Goal: Answer question/provide support: Share knowledge or assist other users

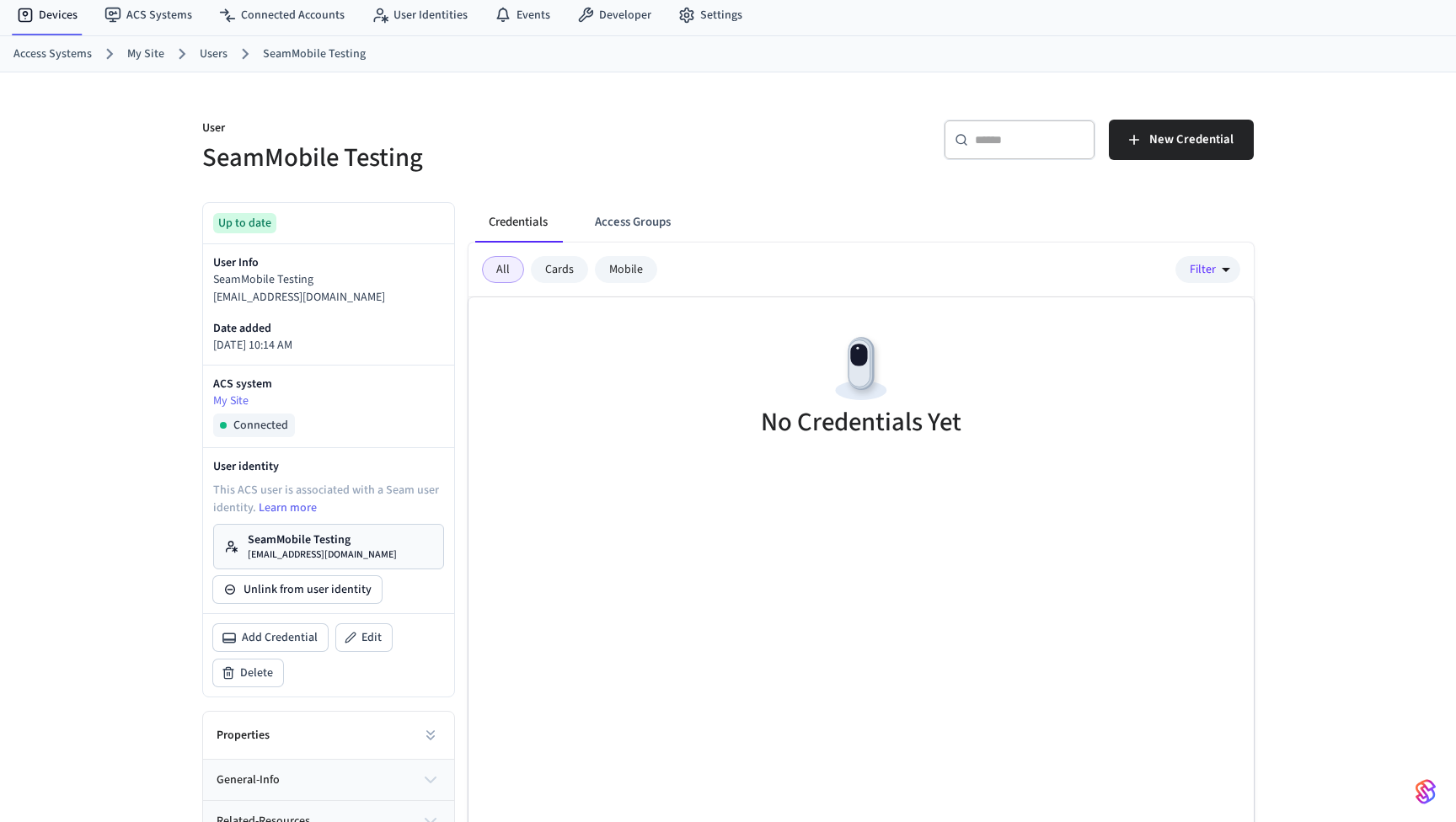
scroll to position [80, 0]
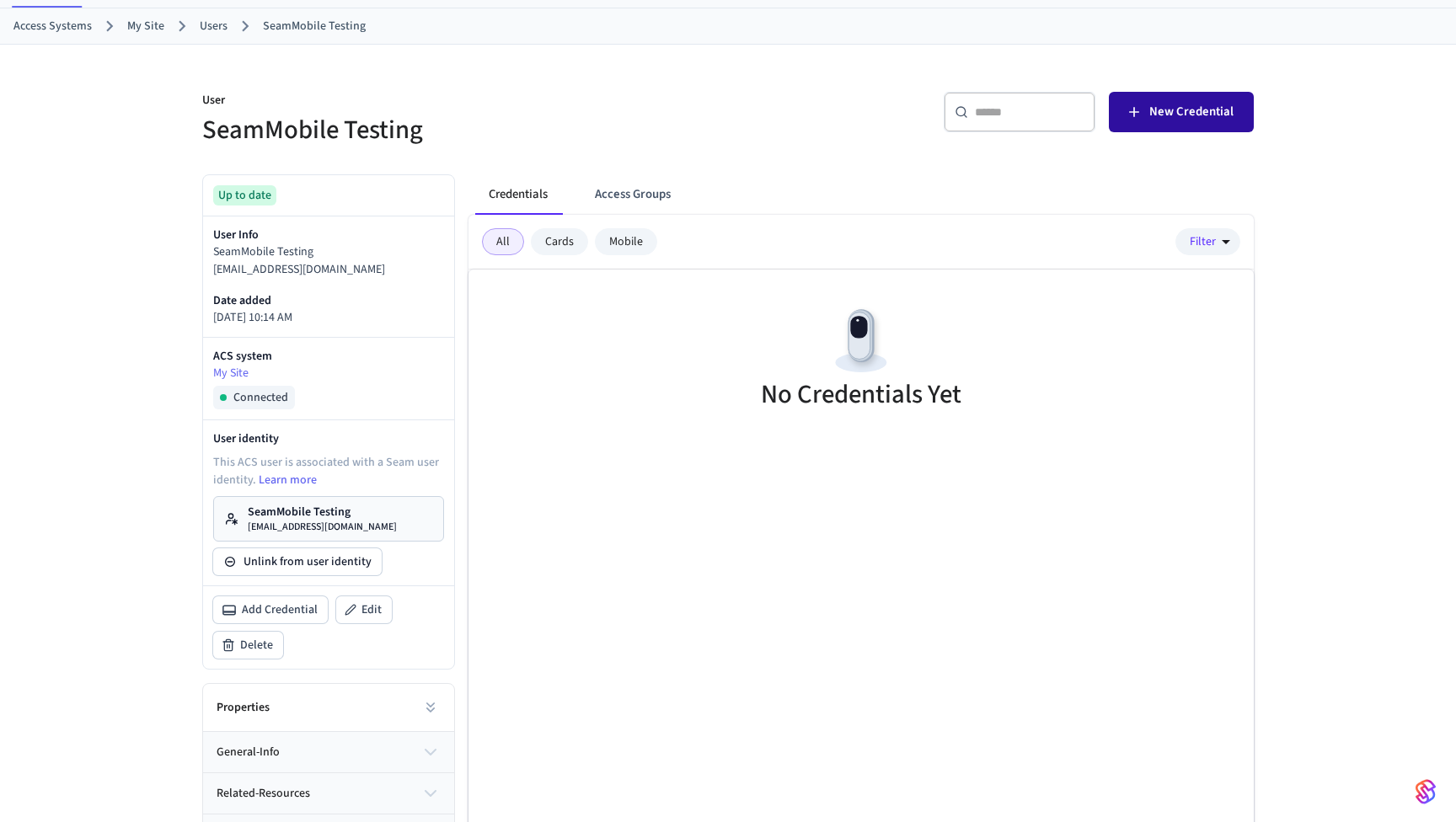
click at [1191, 100] on button "New Credential" at bounding box center [1180, 112] width 145 height 40
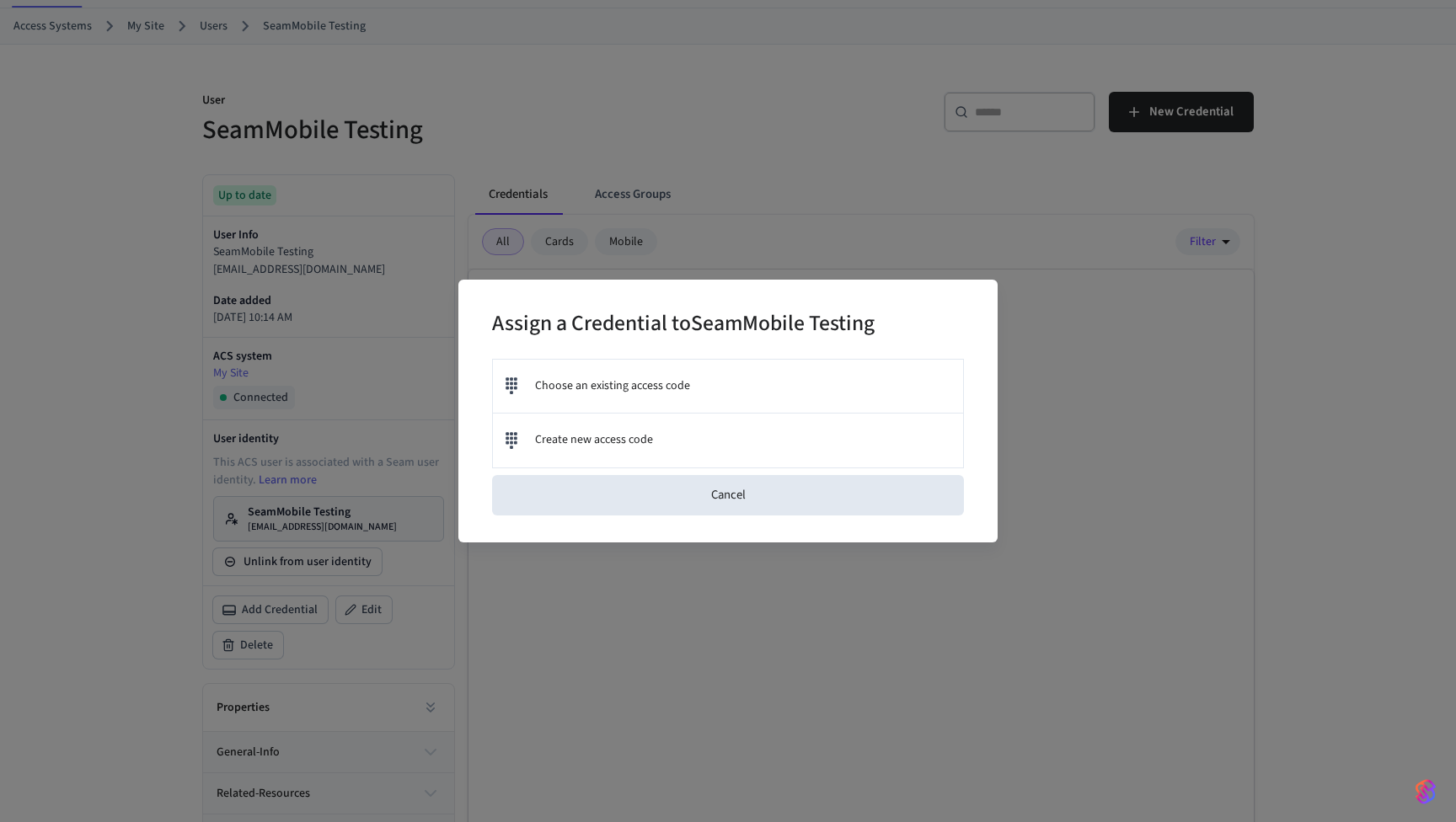
click at [784, 180] on div "Assign a Credential to SeamMobile Testing Choose an existing access code Create…" at bounding box center [728, 411] width 1456 height 822
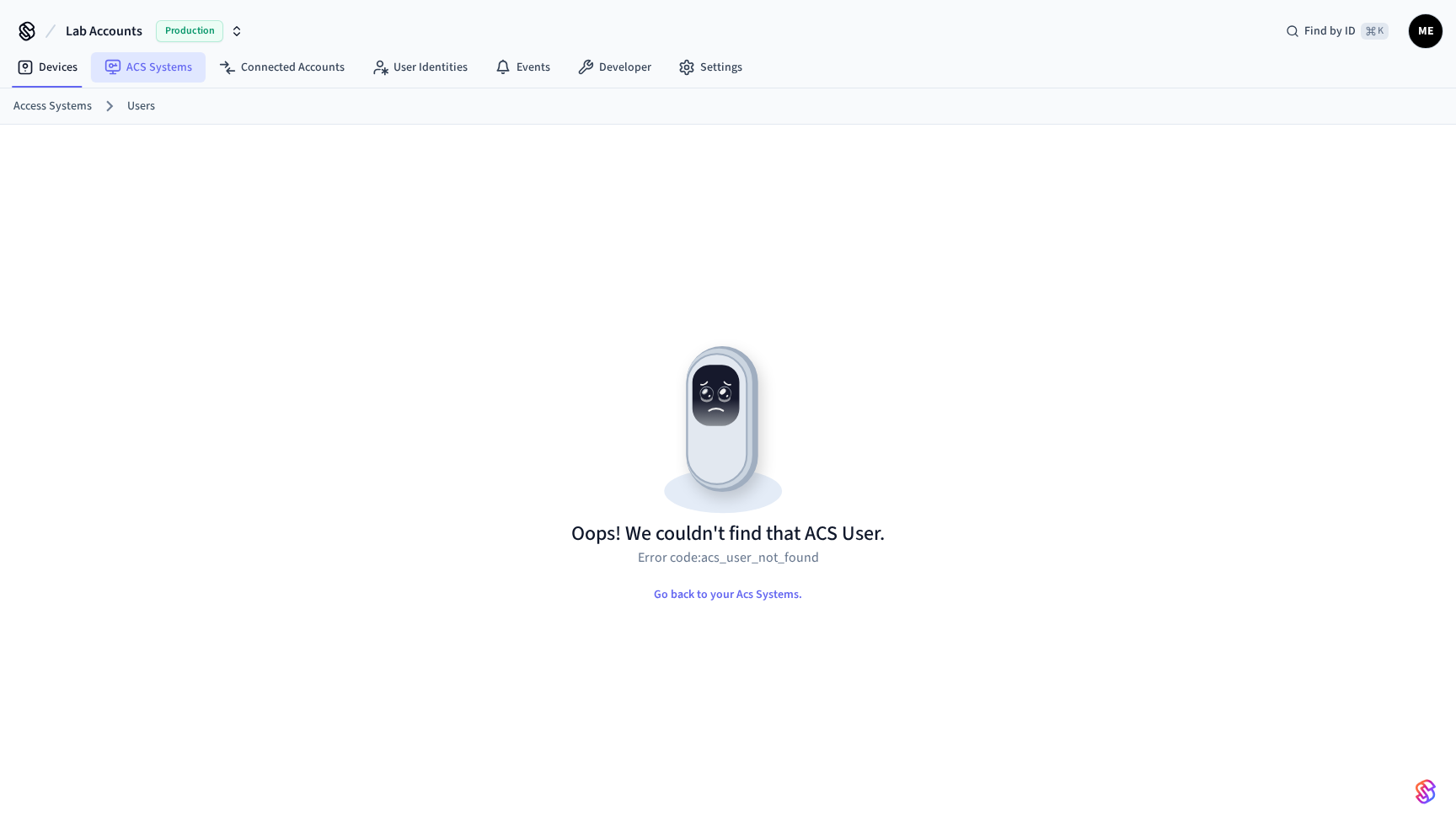
click at [165, 72] on link "ACS Systems" at bounding box center [149, 67] width 115 height 30
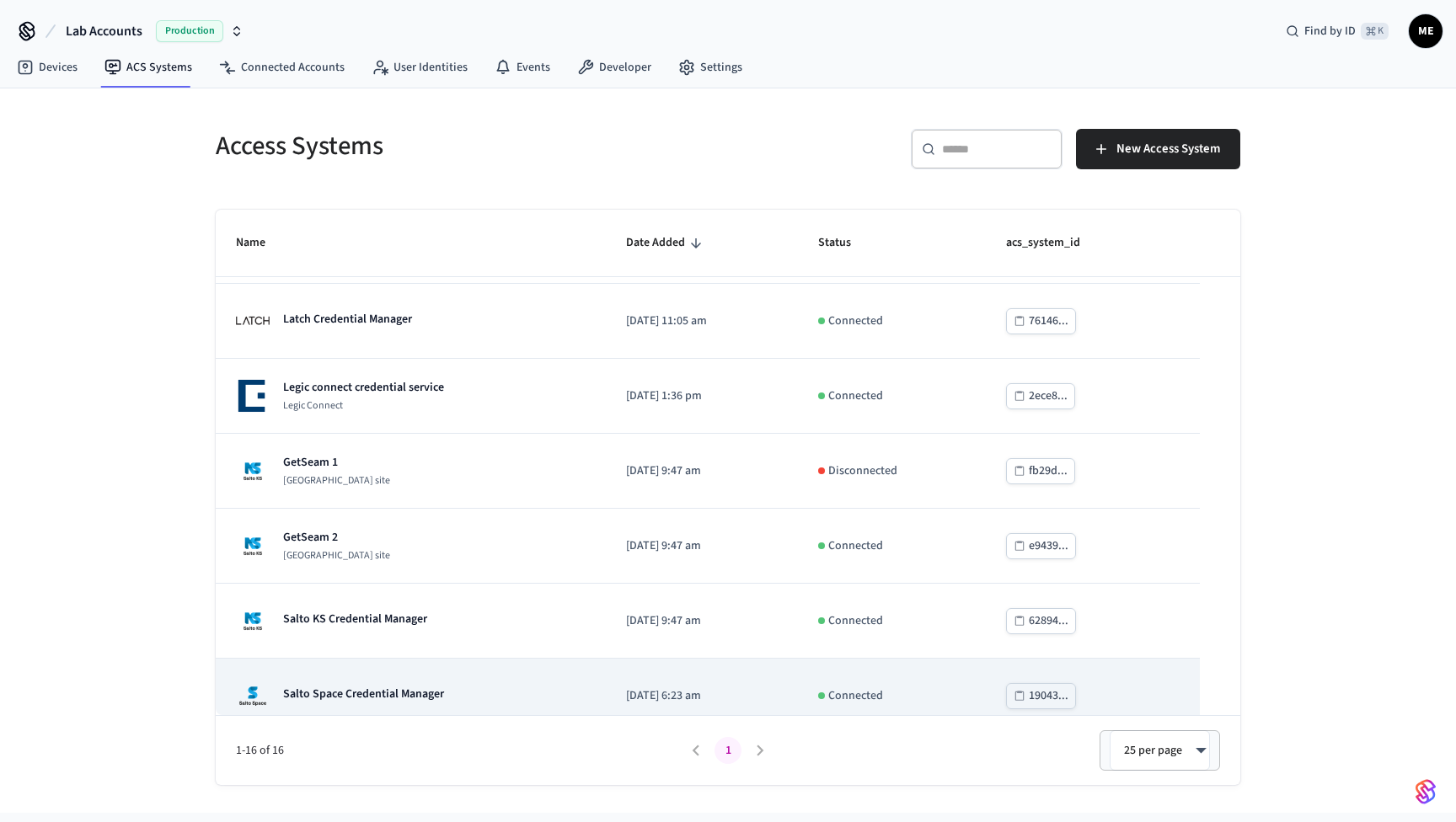
scroll to position [499, 0]
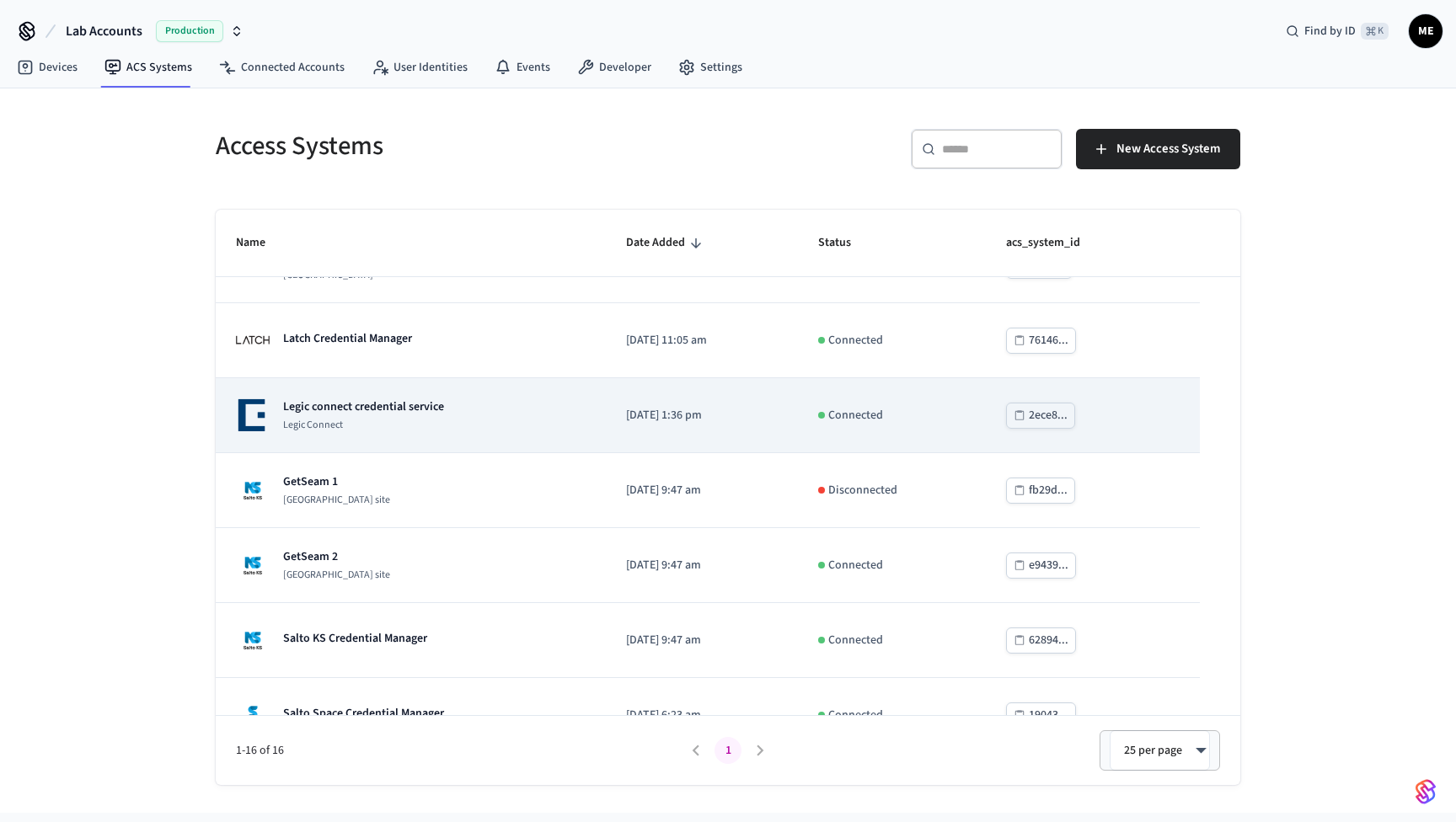
click at [360, 421] on p "Legic Connect" at bounding box center [363, 425] width 161 height 14
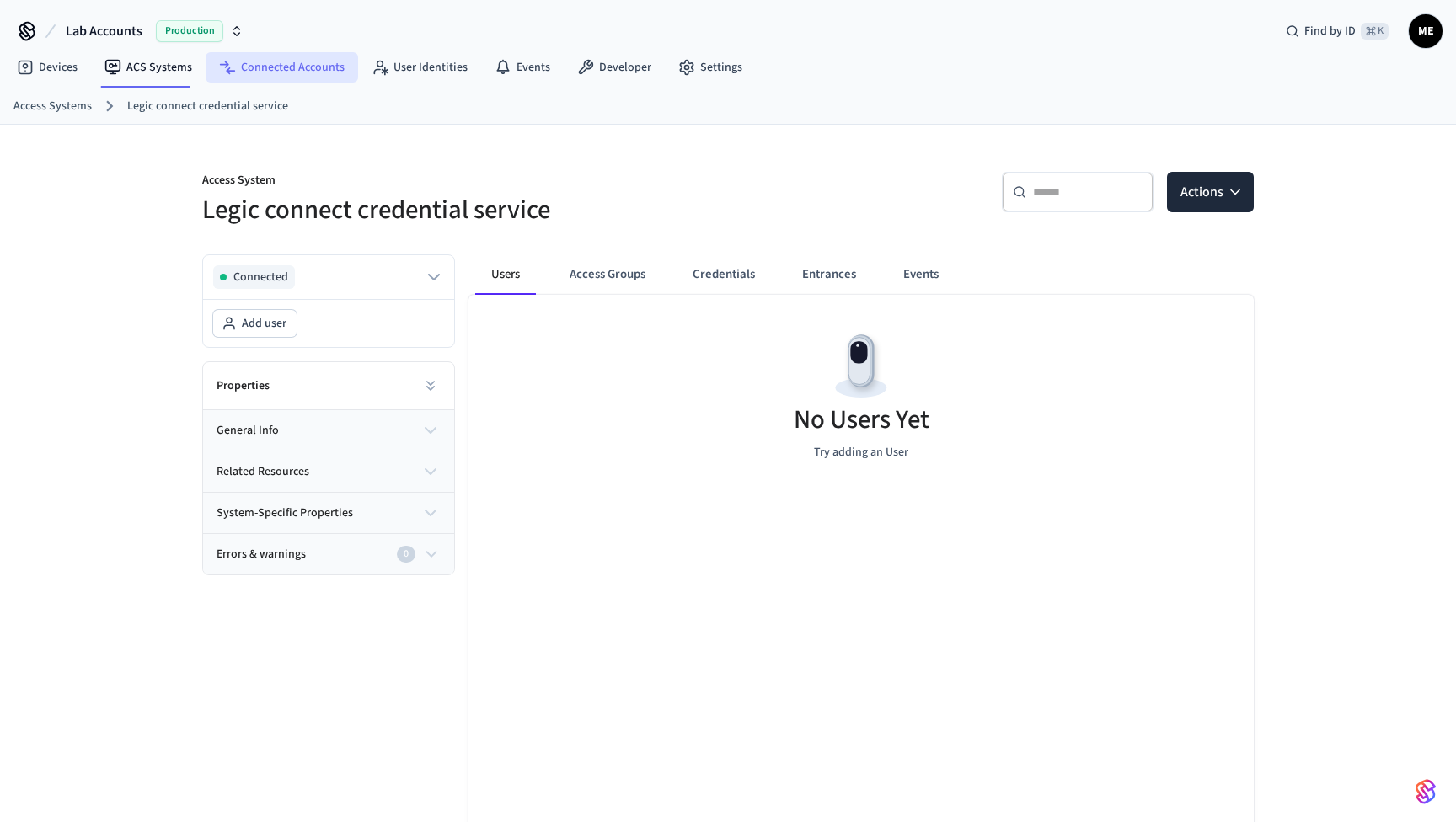
click at [289, 72] on link "Connected Accounts" at bounding box center [281, 67] width 152 height 30
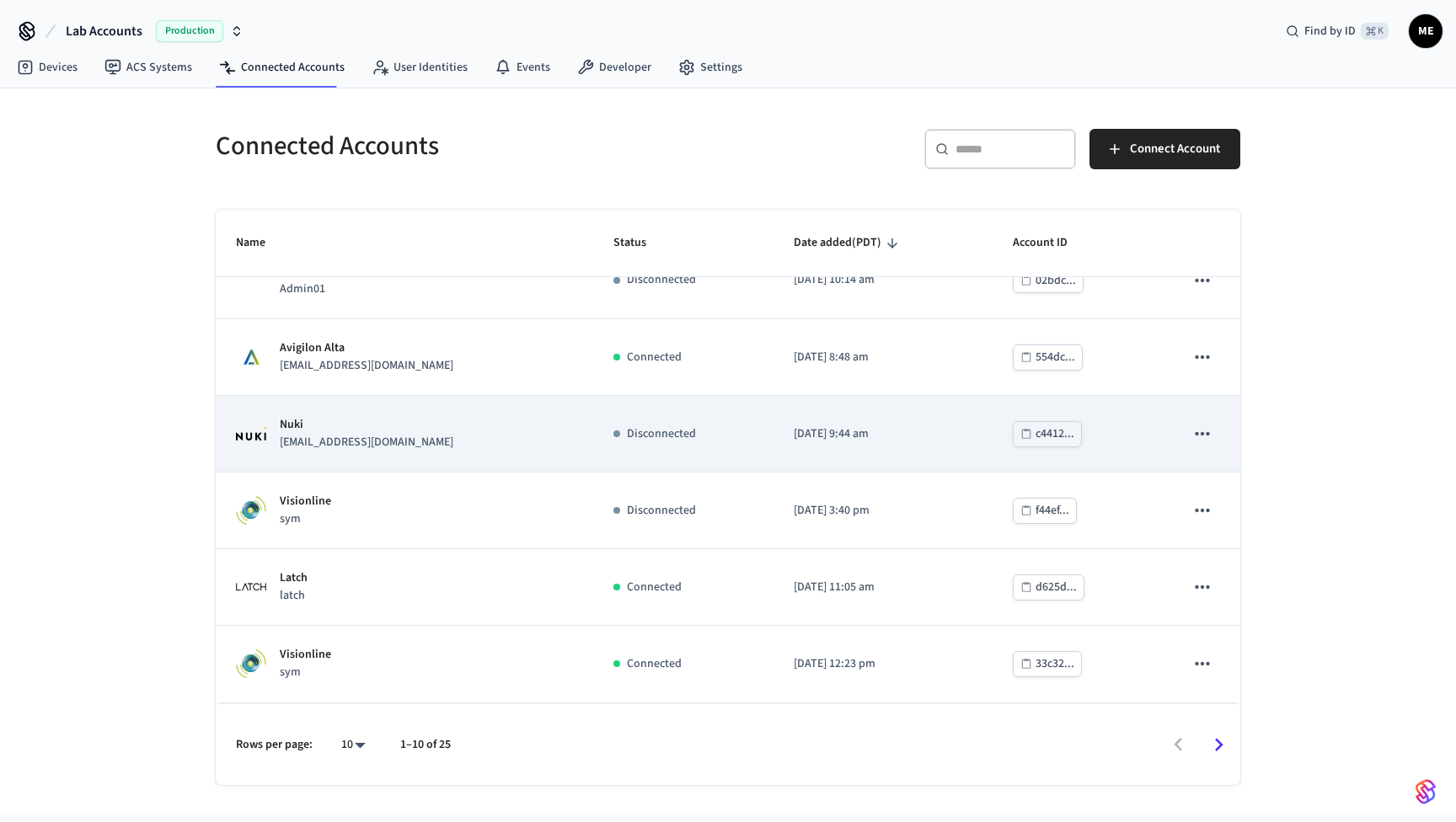
scroll to position [341, 0]
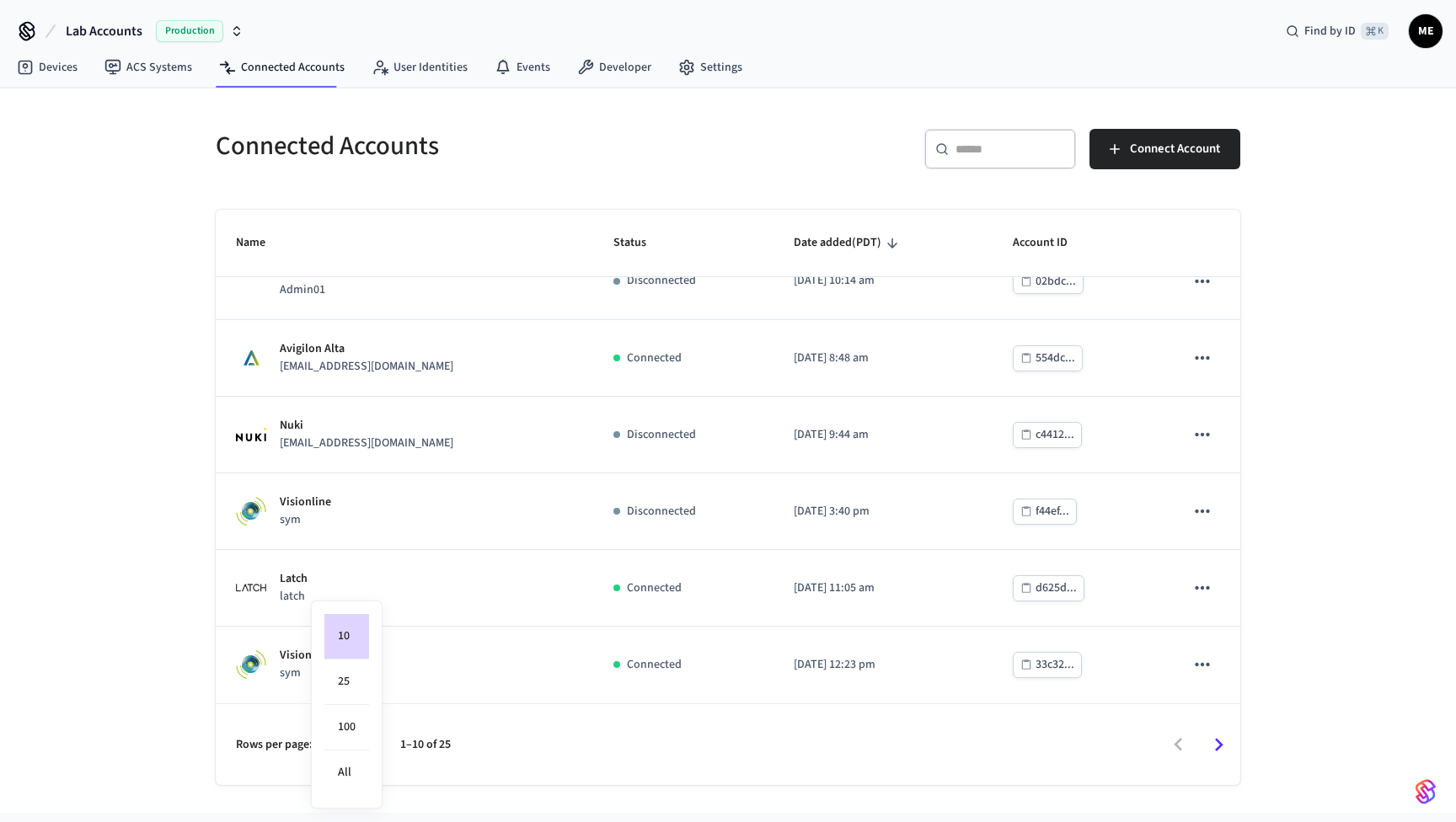
click at [348, 746] on body "Lab Accounts Production Find by ID ⌘ K ME Devices ACS Systems Connected Account…" at bounding box center [728, 406] width 1456 height 813
click at [333, 681] on li "25" at bounding box center [347, 682] width 45 height 46
type input "**"
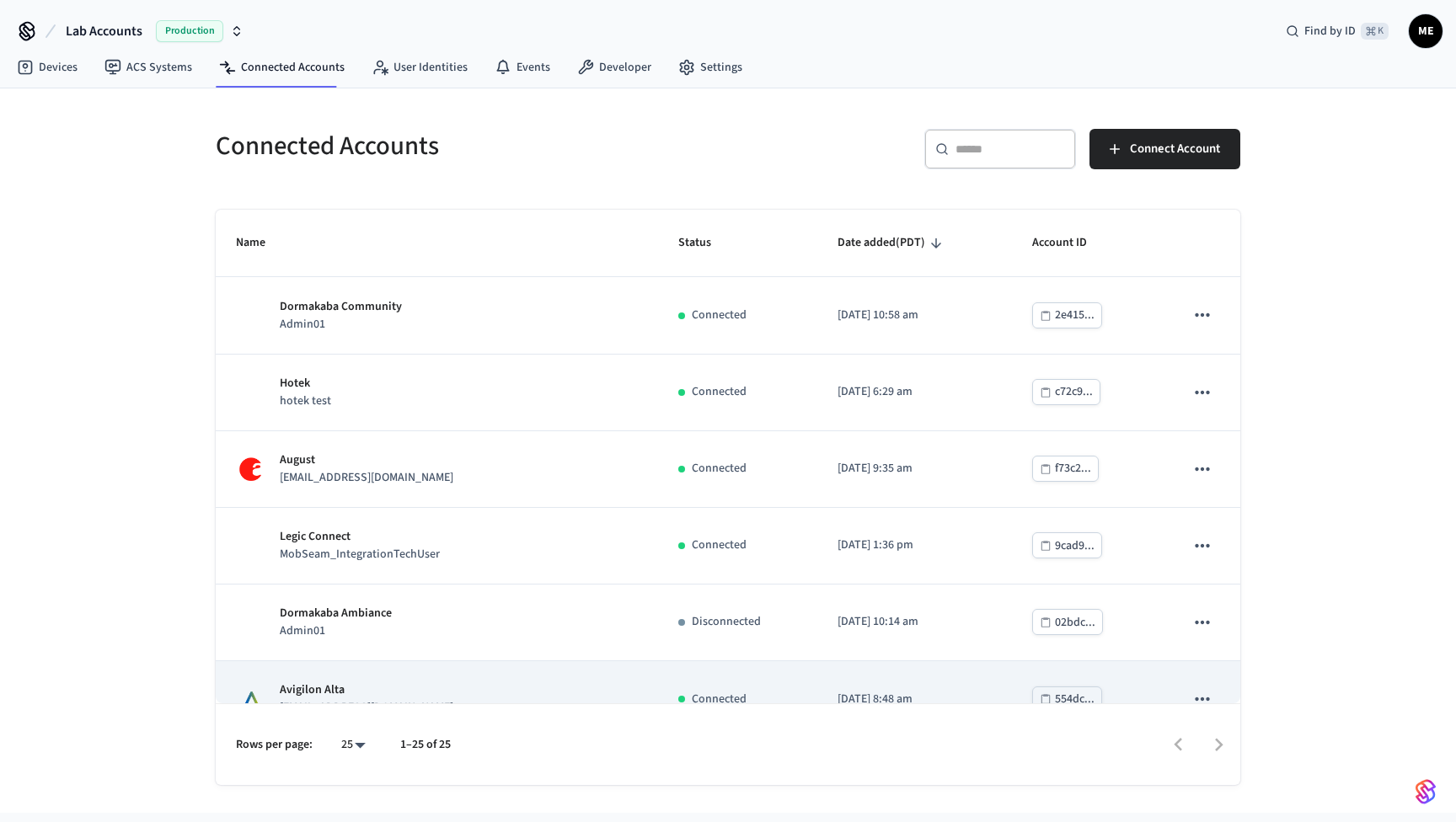
scroll to position [0, 0]
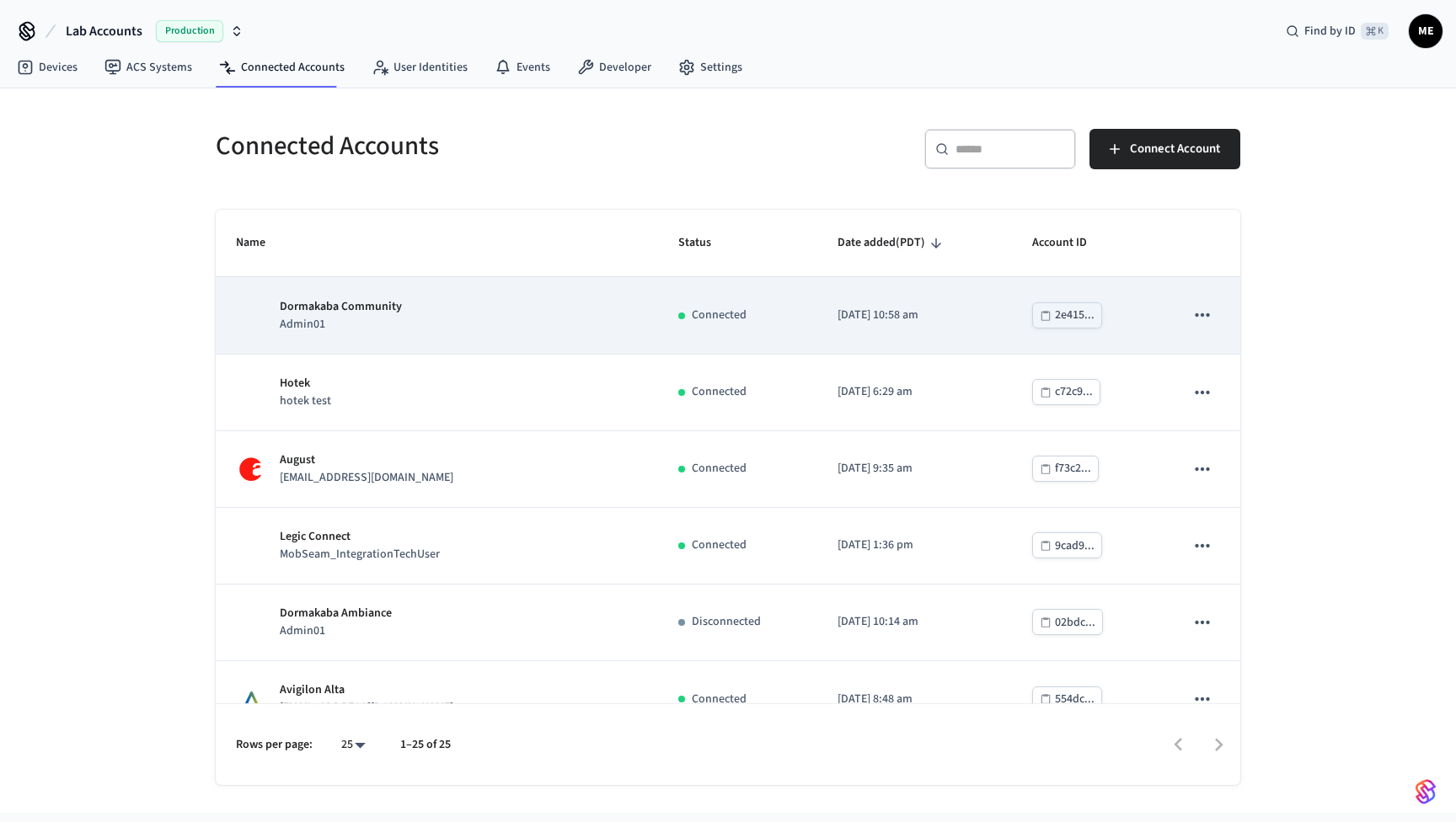
click at [320, 324] on p "Admin01" at bounding box center [341, 324] width 122 height 17
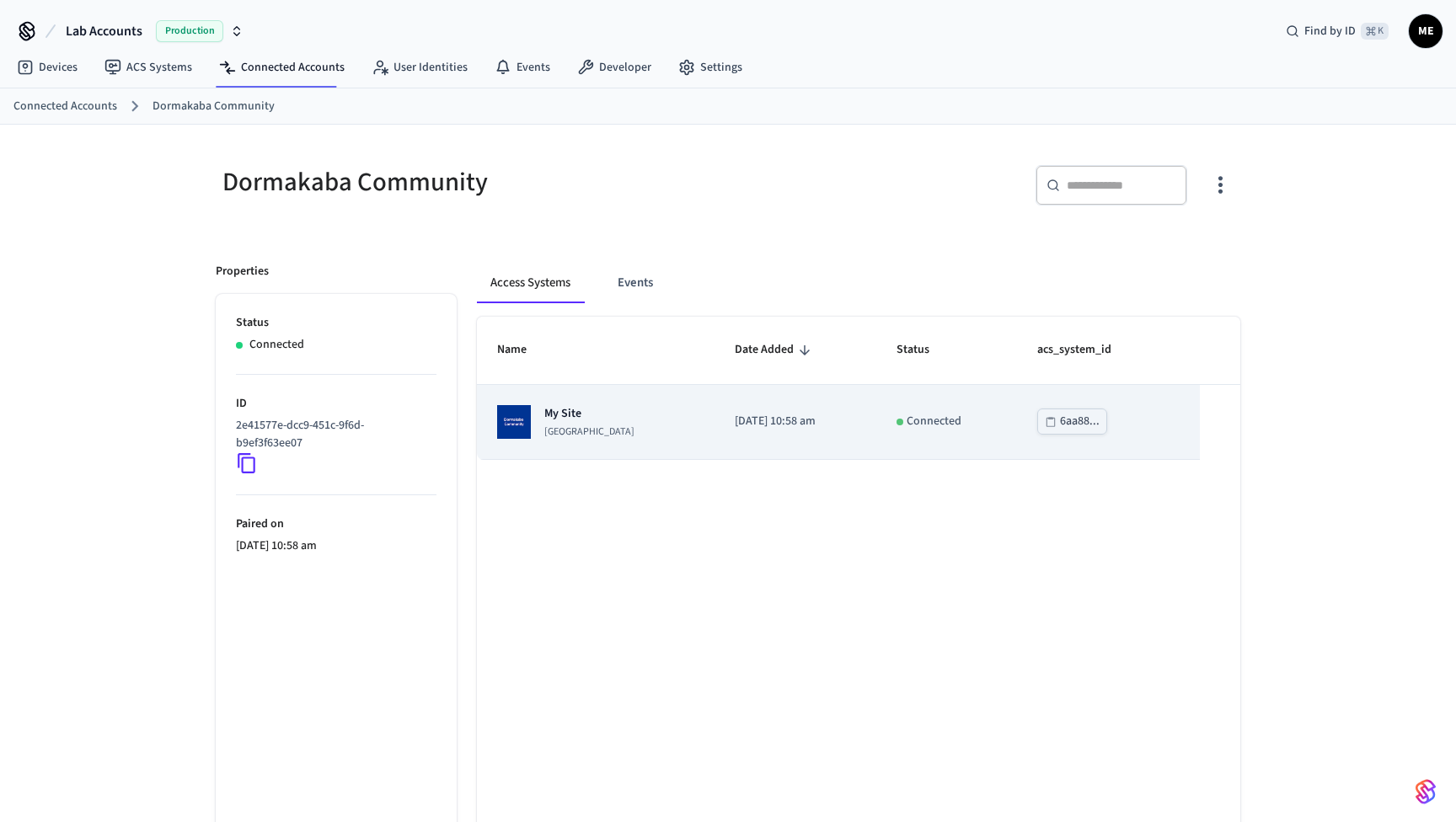
click at [613, 417] on p "My Site" at bounding box center [589, 413] width 90 height 16
click at [562, 418] on p "My Site" at bounding box center [589, 413] width 90 height 16
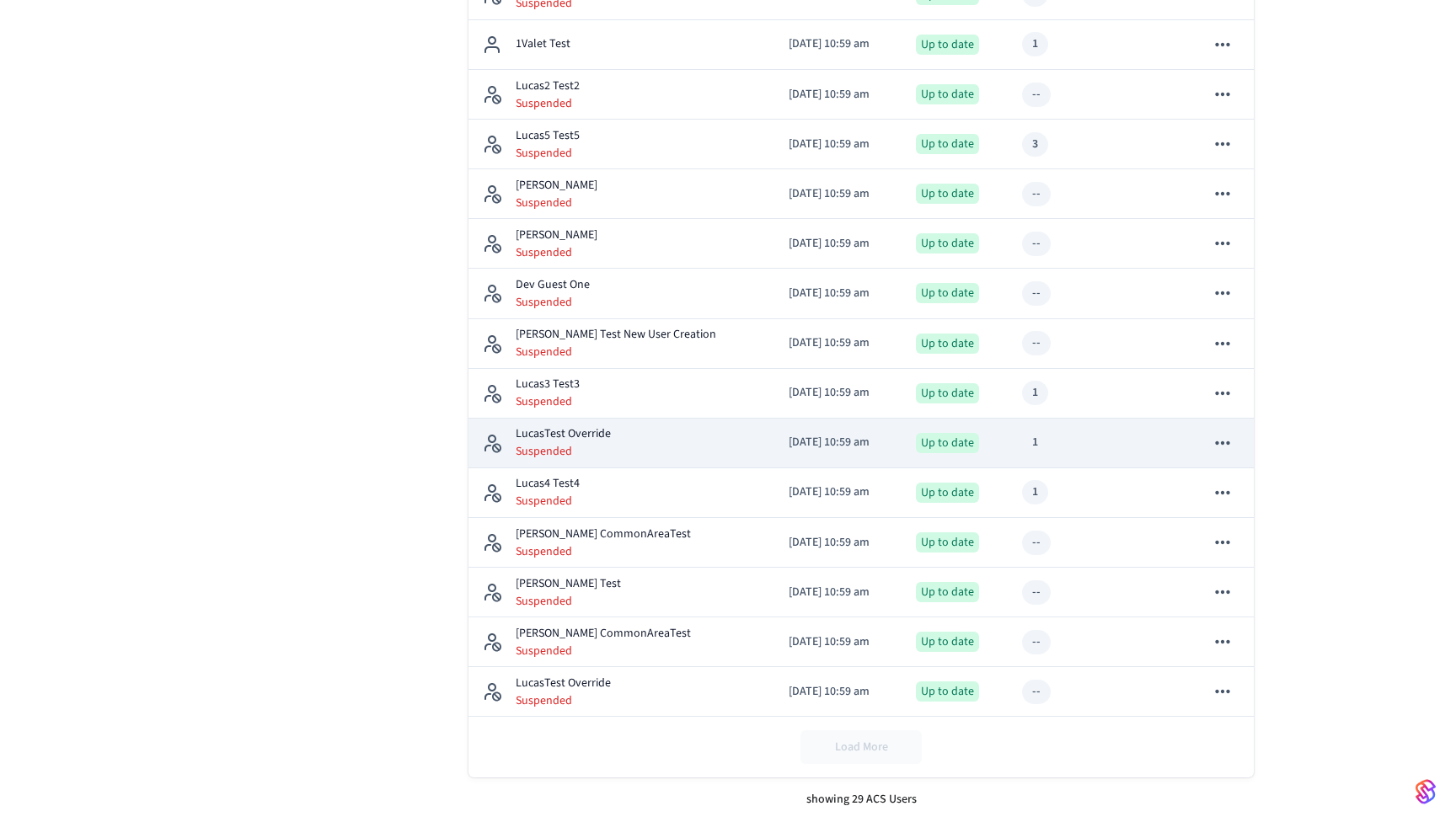
scroll to position [1069, 0]
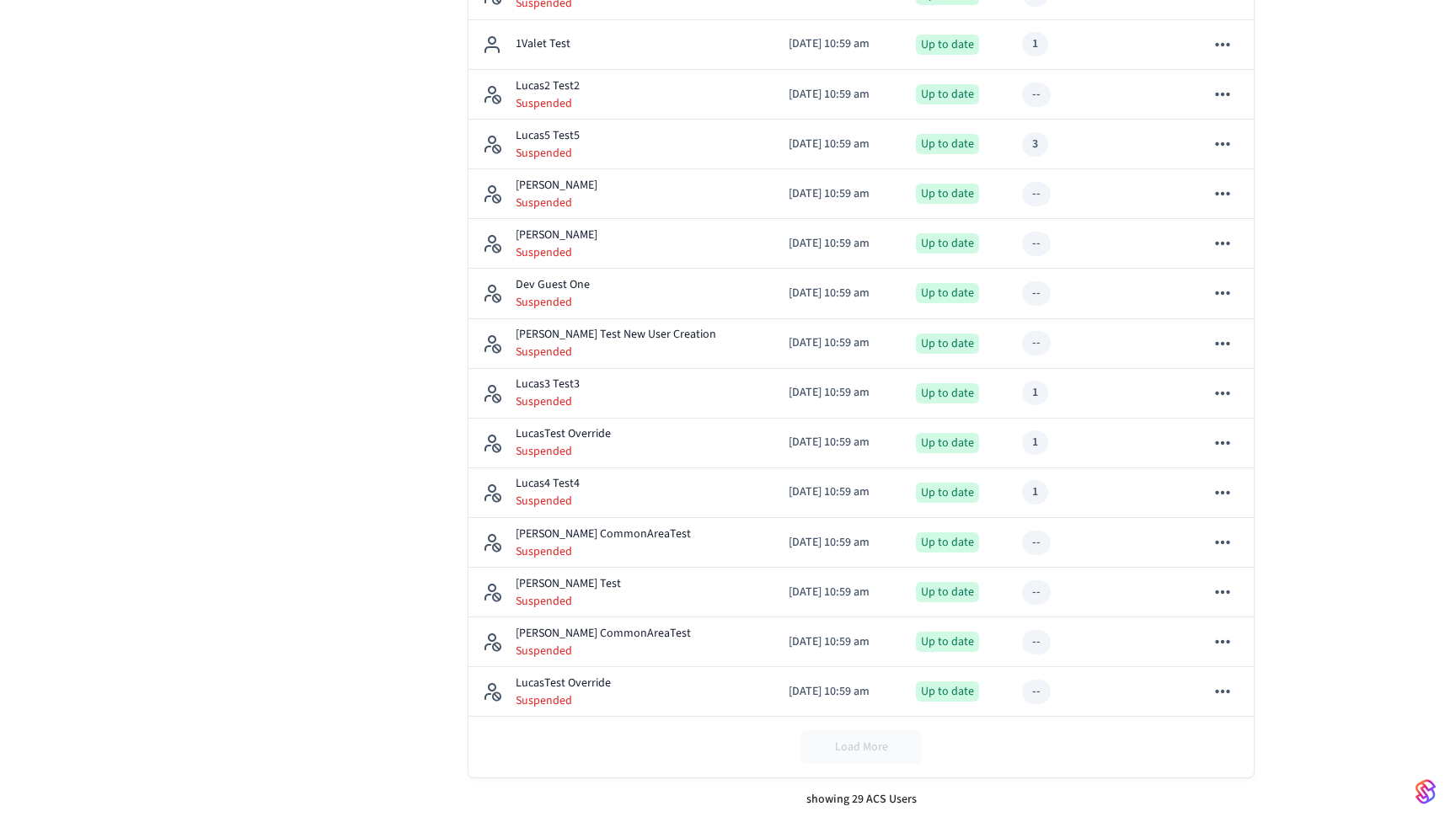
click at [873, 746] on div "Load More" at bounding box center [860, 747] width 785 height 60
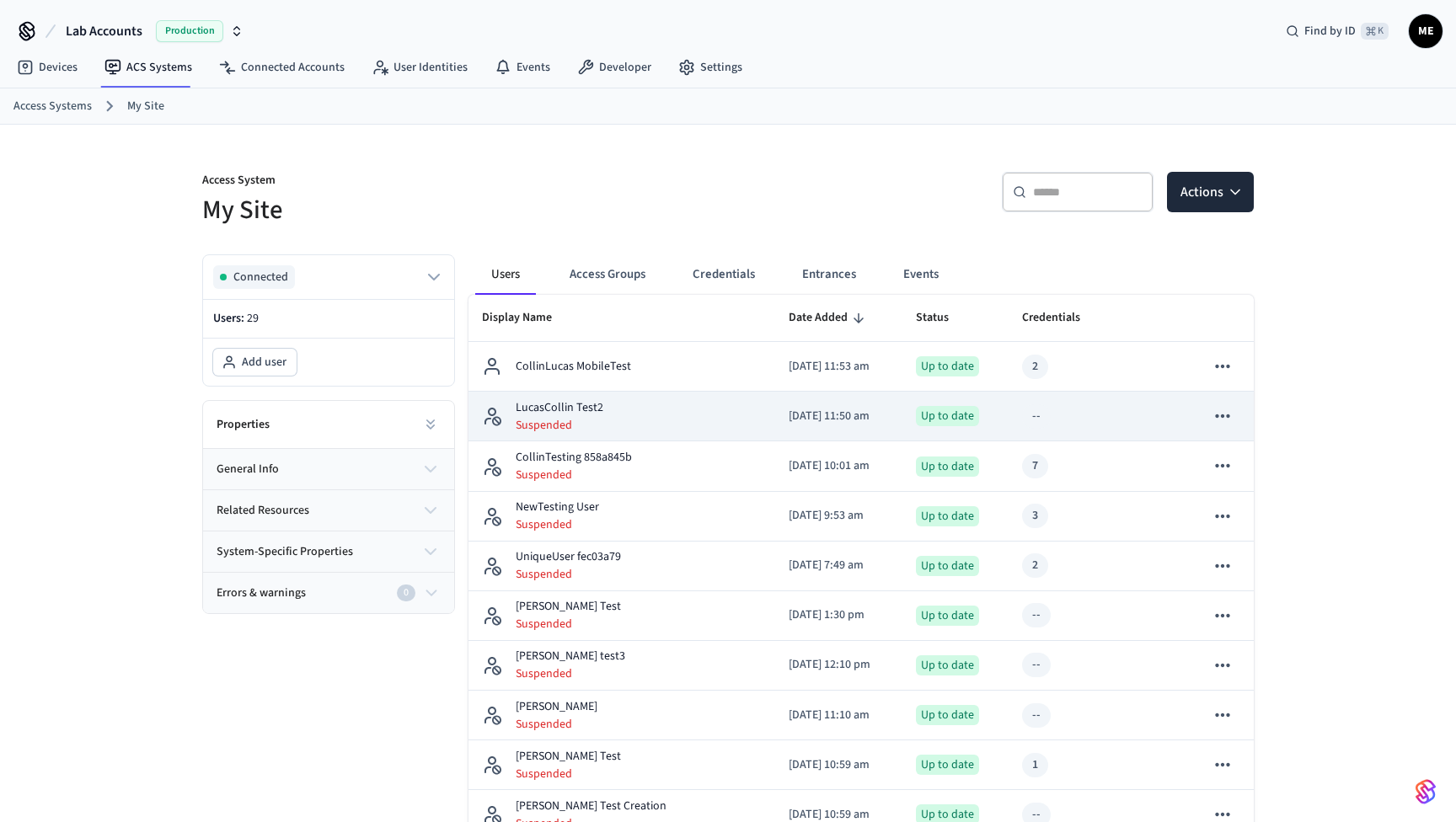
scroll to position [0, 0]
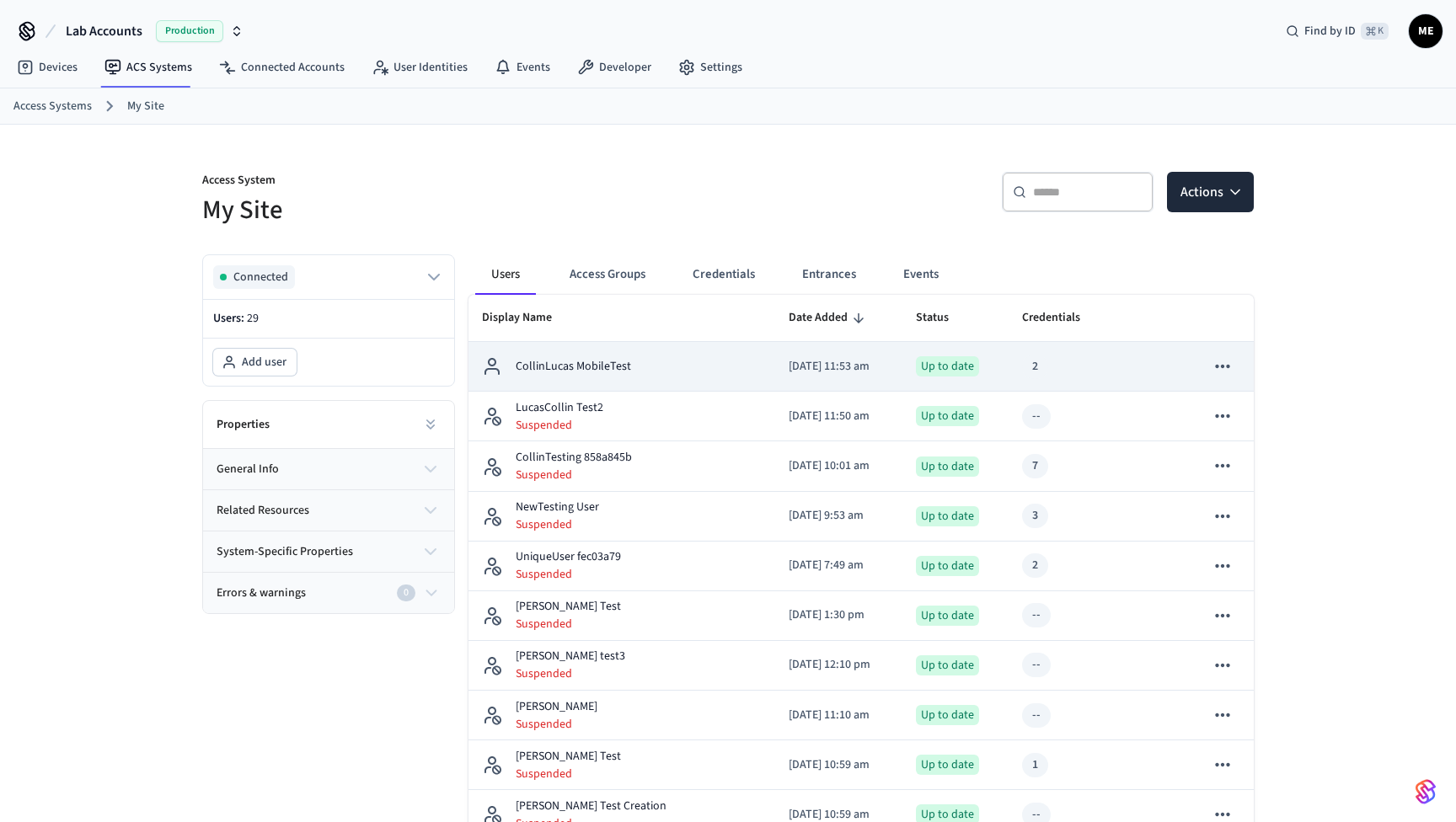
click at [574, 378] on td "CollinLucas MobileTest" at bounding box center [621, 367] width 307 height 49
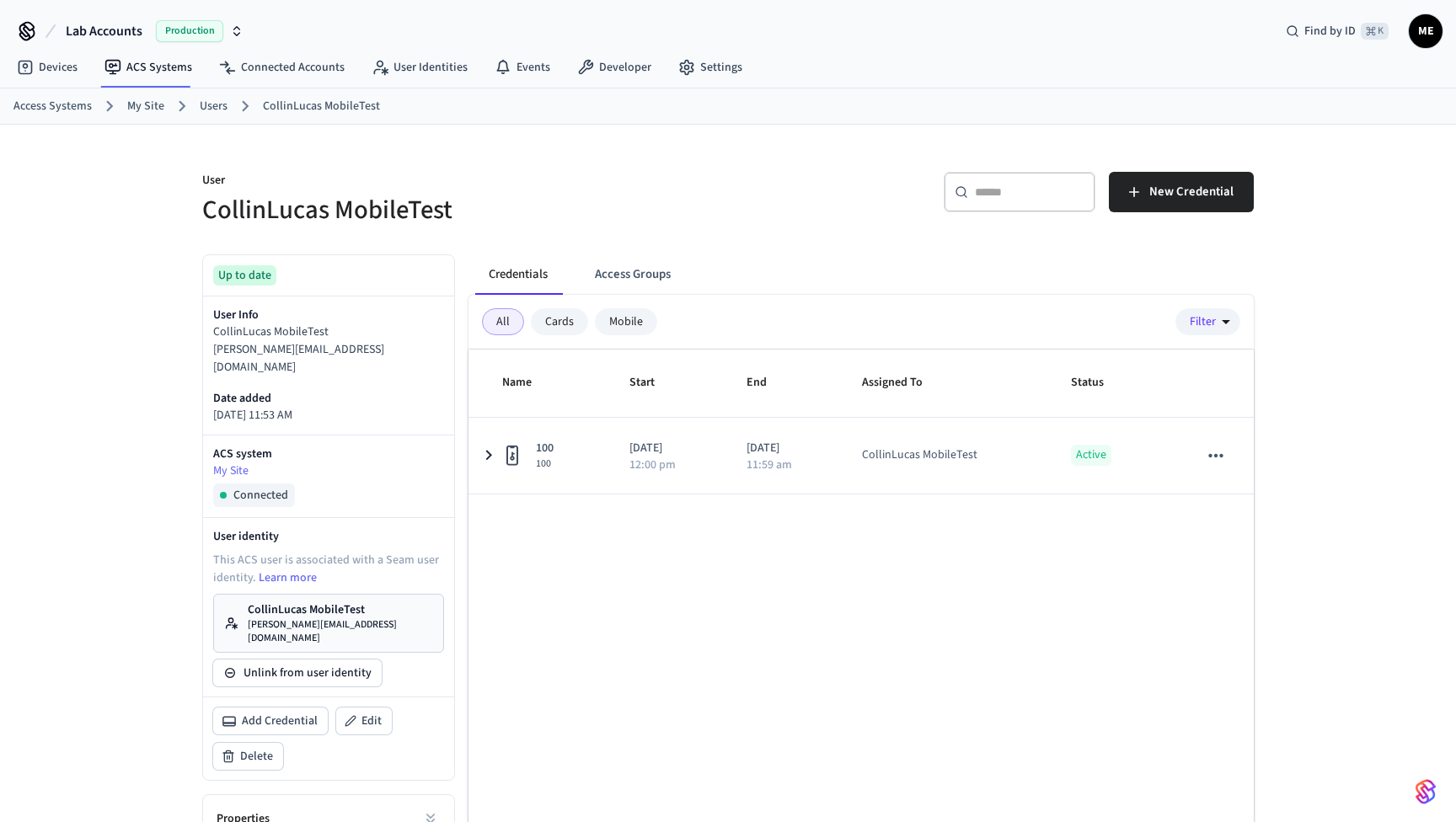
click at [371, 601] on p "CollinLucas MobileTest" at bounding box center [340, 609] width 185 height 16
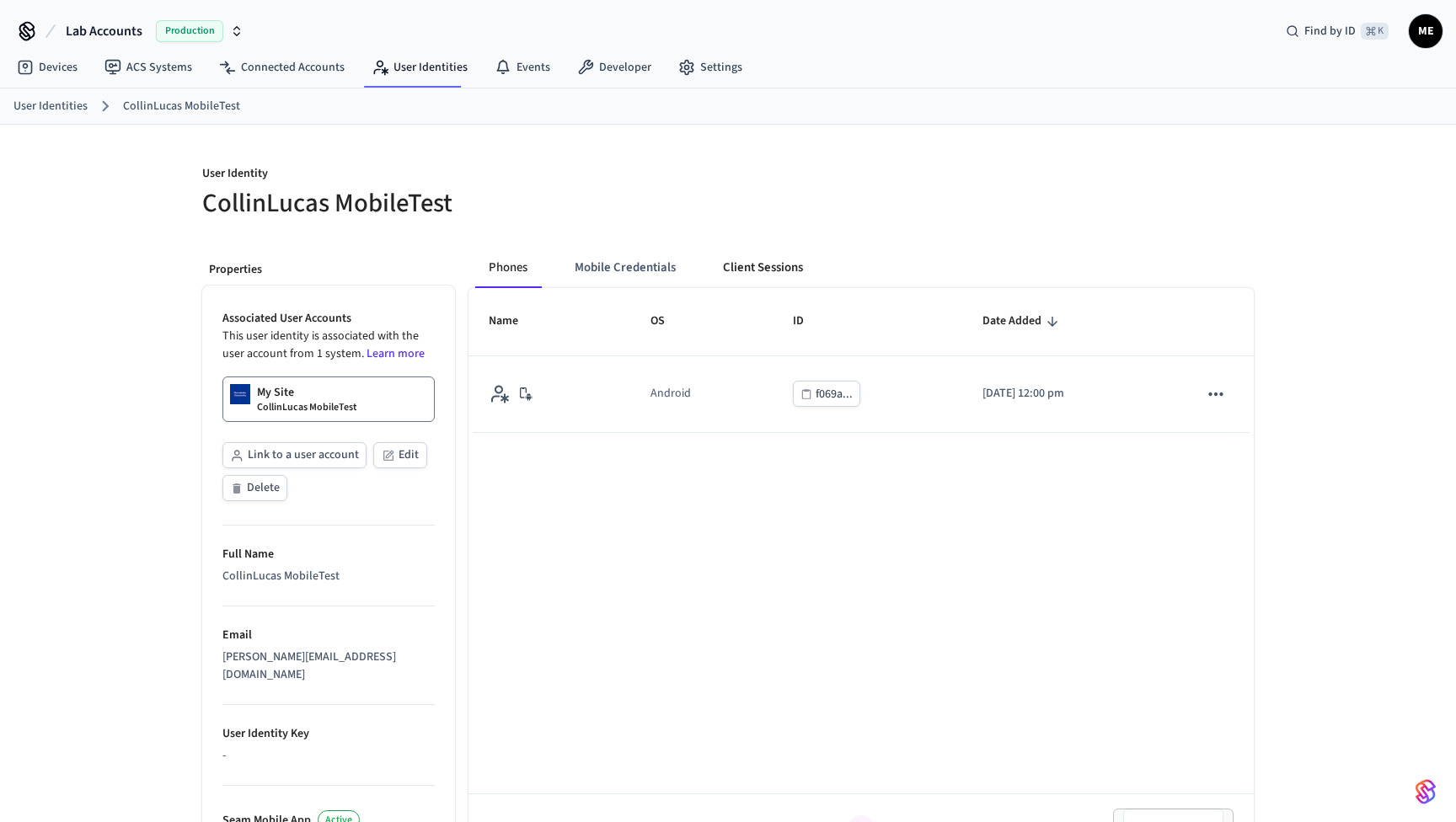
click at [764, 274] on button "Client Sessions" at bounding box center [763, 268] width 107 height 40
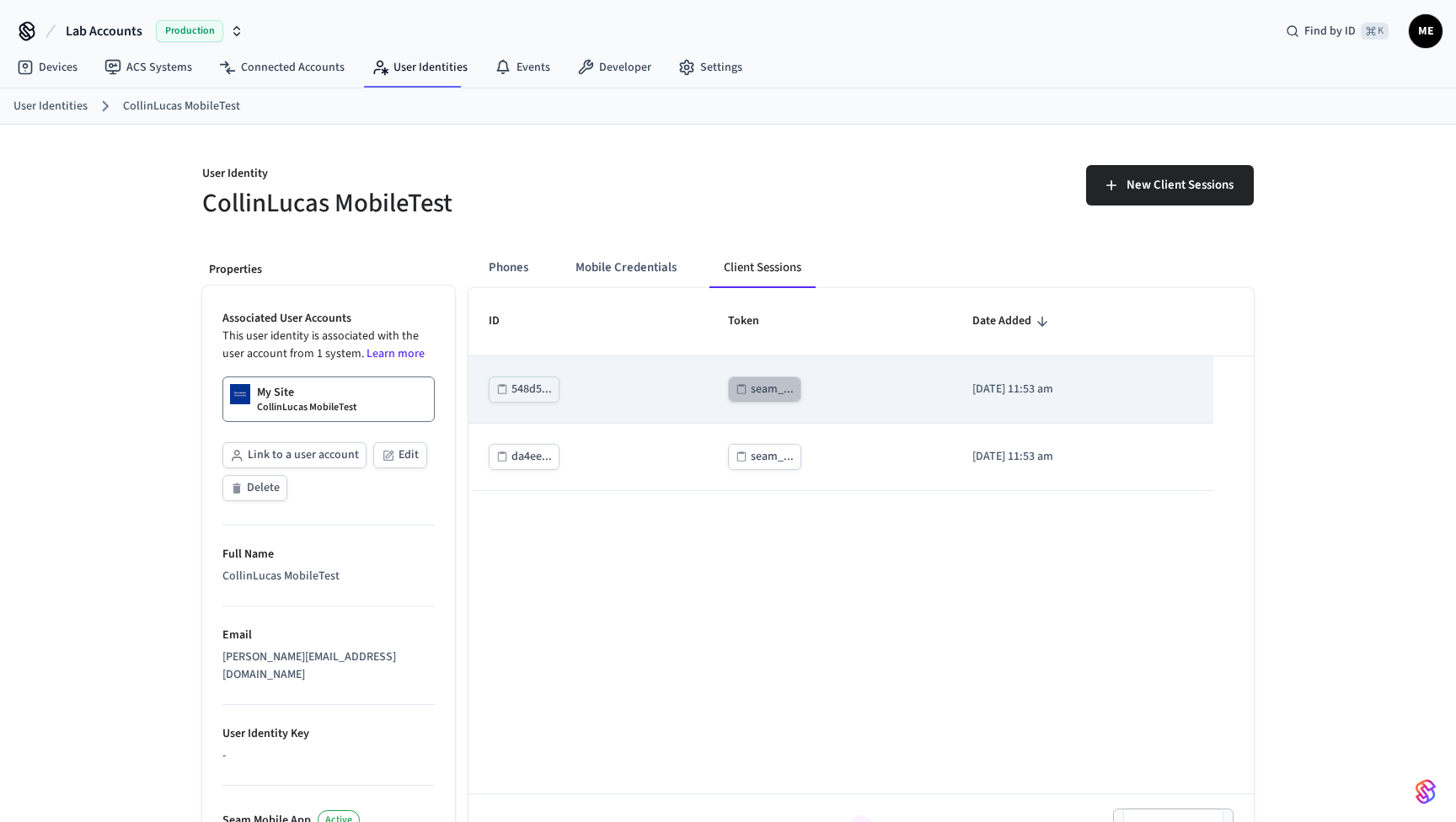
click at [751, 390] on div "seam_..." at bounding box center [772, 390] width 43 height 21
